Goal: Information Seeking & Learning: Learn about a topic

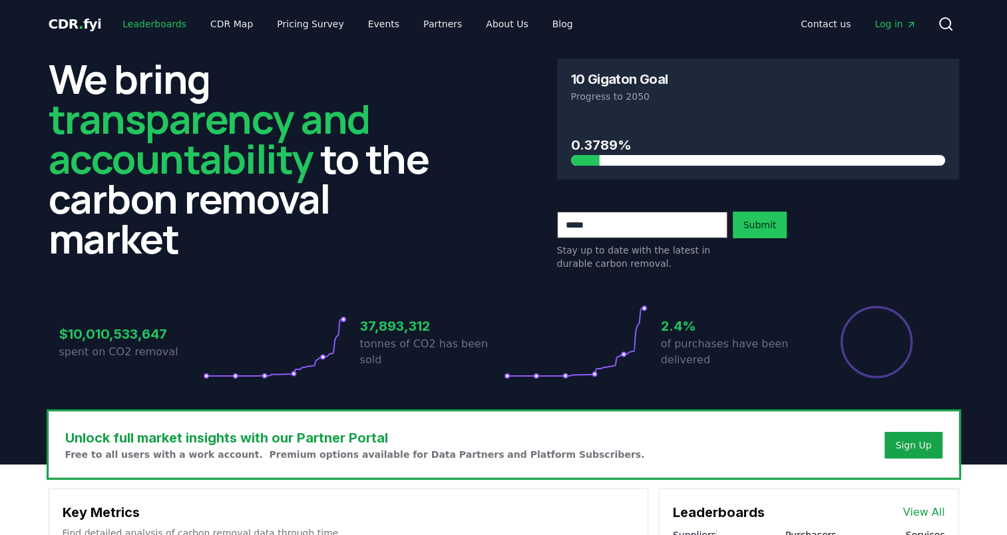
click at [168, 25] on link "Leaderboards" at bounding box center [154, 24] width 85 height 24
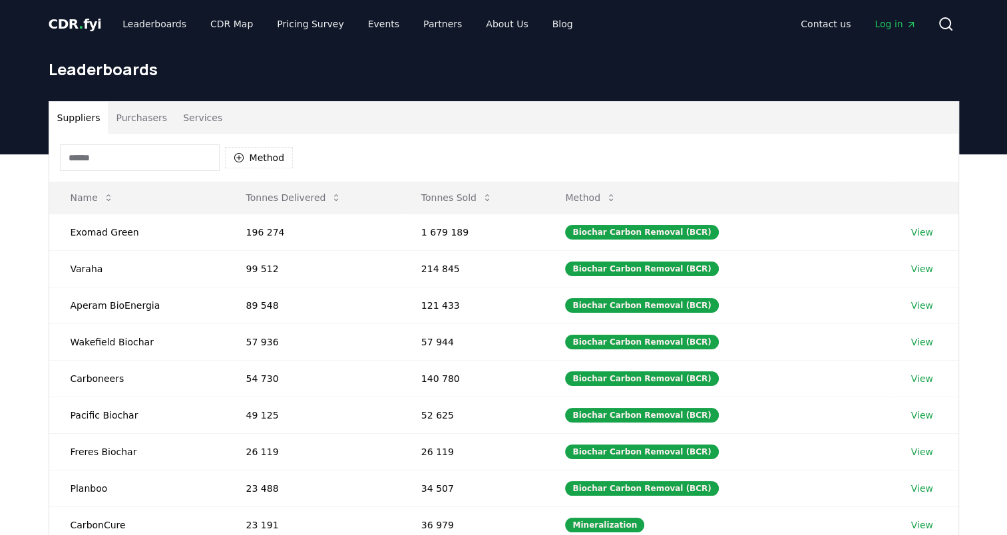
click at [151, 118] on button "Purchasers" at bounding box center [141, 118] width 67 height 32
